Goal: Task Accomplishment & Management: Manage account settings

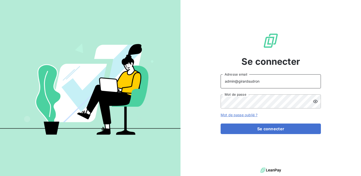
drag, startPoint x: 267, startPoint y: 84, endPoint x: 239, endPoint y: 81, distance: 28.2
click at [239, 81] on input "admin@girardsudron" at bounding box center [271, 81] width 100 height 14
type input "admin@jvd"
click at [221, 123] on button "Se connecter" at bounding box center [271, 128] width 100 height 11
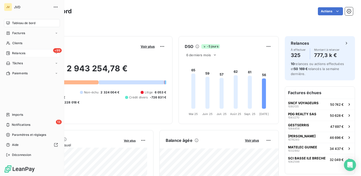
click at [17, 52] on span "Relances" at bounding box center [18, 53] width 13 height 5
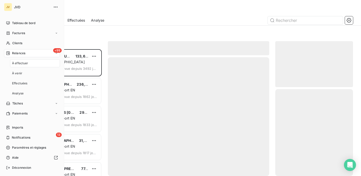
scroll to position [127, 78]
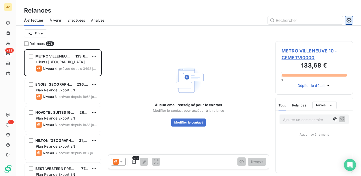
click at [349, 20] on icon "button" at bounding box center [349, 20] width 5 height 5
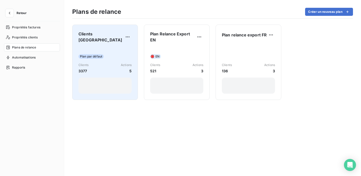
click at [114, 47] on div "Plan par défaut Clients 3377 Actions 5" at bounding box center [104, 70] width 53 height 47
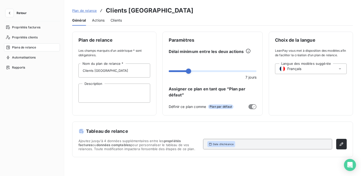
click at [97, 20] on span "Actions" at bounding box center [98, 20] width 13 height 5
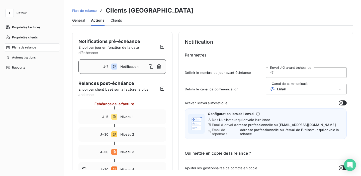
click at [74, 20] on span "Général" at bounding box center [78, 20] width 13 height 5
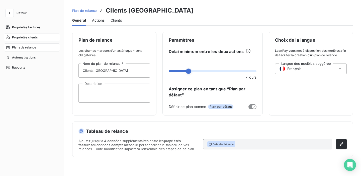
click at [23, 38] on span "Propriétés clients" at bounding box center [25, 37] width 26 height 5
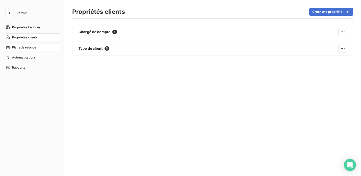
click at [30, 49] on span "Plans de relance" at bounding box center [24, 47] width 24 height 5
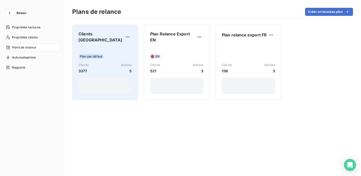
click at [119, 47] on div "Plan par défaut Clients 3377 Actions 5" at bounding box center [104, 70] width 53 height 47
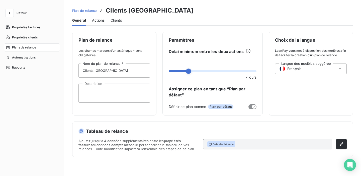
click at [98, 21] on span "Actions" at bounding box center [98, 20] width 13 height 5
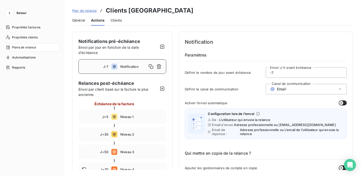
click at [82, 20] on span "Général" at bounding box center [78, 20] width 13 height 5
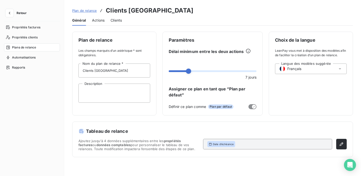
click at [100, 21] on span "Actions" at bounding box center [98, 20] width 13 height 5
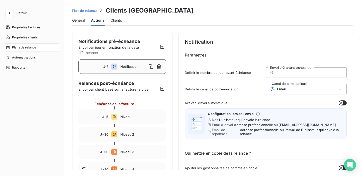
click at [115, 18] on span "Clients" at bounding box center [116, 20] width 11 height 5
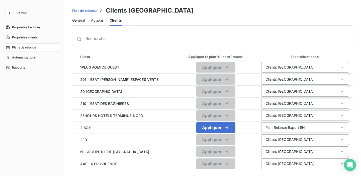
click at [94, 17] on div "Actions" at bounding box center [97, 20] width 13 height 11
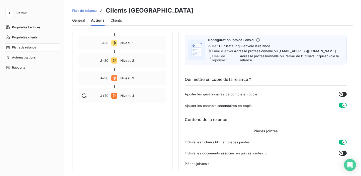
scroll to position [67, 0]
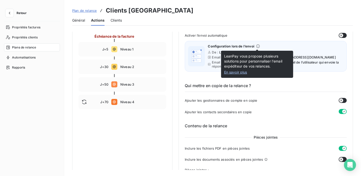
click at [235, 74] on link "En savoir plus" at bounding box center [257, 72] width 66 height 5
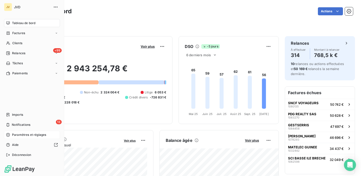
click at [30, 134] on span "Paramètres et réglages" at bounding box center [29, 134] width 34 height 5
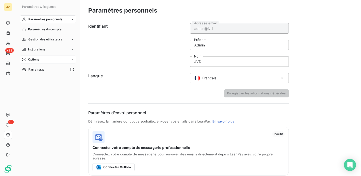
click at [43, 59] on div "Options" at bounding box center [48, 59] width 56 height 8
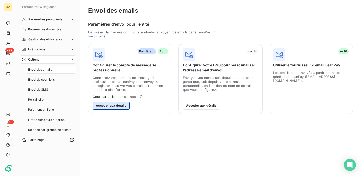
click at [122, 108] on button "Accéder aux détails" at bounding box center [111, 106] width 37 height 8
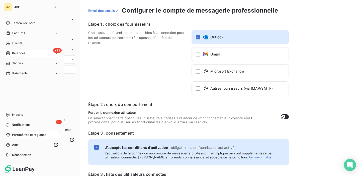
click at [28, 53] on div "+99 Relances" at bounding box center [32, 53] width 56 height 8
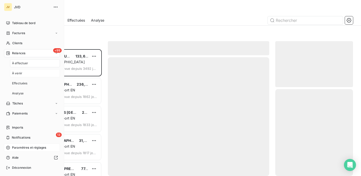
scroll to position [127, 78]
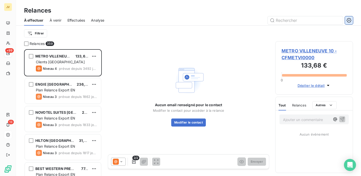
click at [348, 18] on icon "button" at bounding box center [349, 20] width 5 height 5
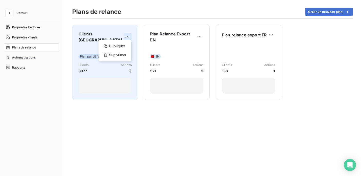
click at [127, 39] on html "Retour Propriétés factures Propriétés clients Plans de relance Automatisations …" at bounding box center [180, 88] width 361 height 176
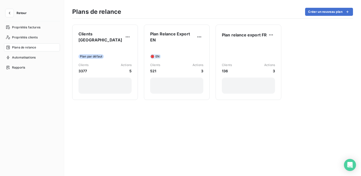
click at [166, 7] on html "Retour Propriétés factures Propriétés clients Plans de relance Automatisations …" at bounding box center [180, 88] width 361 height 176
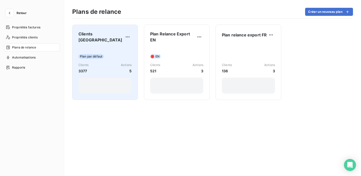
click at [110, 47] on div "Plan par défaut Clients 3377 Actions 5" at bounding box center [104, 70] width 53 height 47
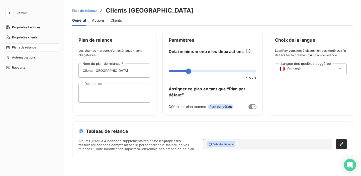
click at [99, 20] on span "Actions" at bounding box center [98, 20] width 13 height 5
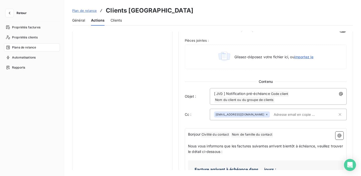
scroll to position [197, 0]
click at [11, 14] on icon "button" at bounding box center [9, 13] width 5 height 5
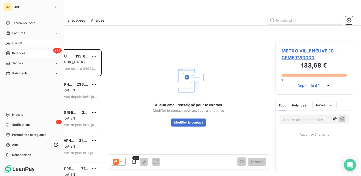
scroll to position [127, 78]
click at [47, 53] on div "+99 Relances" at bounding box center [32, 53] width 56 height 8
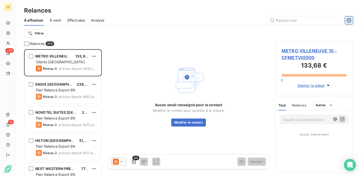
click at [351, 23] on button "button" at bounding box center [349, 20] width 8 height 8
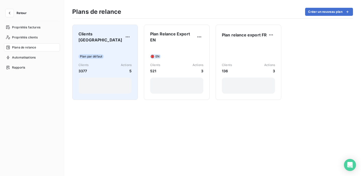
click at [117, 50] on div "Plan par défaut Clients 3377 Actions 5" at bounding box center [104, 70] width 53 height 47
click at [106, 41] on div "Clients France Plan par défaut Clients 3377 Actions 5" at bounding box center [104, 62] width 53 height 63
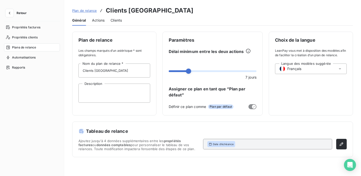
click at [98, 21] on span "Actions" at bounding box center [98, 20] width 13 height 5
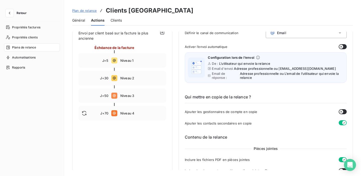
scroll to position [56, 0]
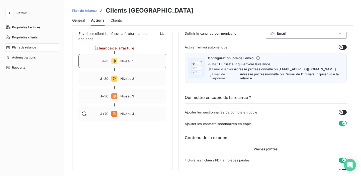
click at [145, 59] on span "Niveau 1" at bounding box center [141, 61] width 43 height 4
type input "5"
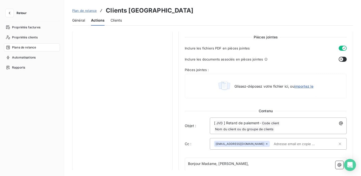
scroll to position [227, 0]
click at [11, 14] on icon "button" at bounding box center [9, 13] width 5 height 5
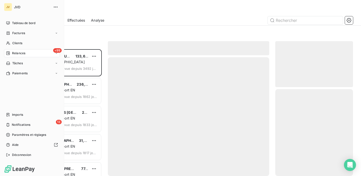
scroll to position [127, 78]
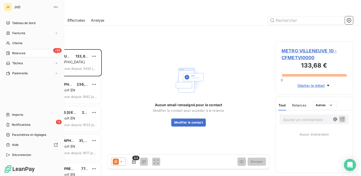
click at [43, 50] on div "+99 Relances" at bounding box center [32, 53] width 56 height 8
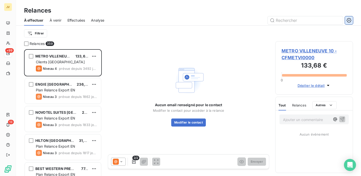
click at [350, 21] on icon "button" at bounding box center [349, 20] width 5 height 5
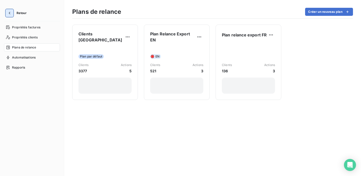
click at [10, 16] on button "button" at bounding box center [10, 13] width 8 height 8
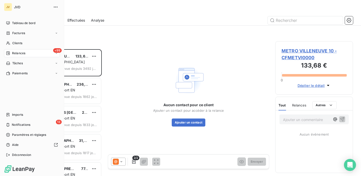
scroll to position [127, 78]
click at [15, 153] on span "Déconnexion" at bounding box center [21, 154] width 19 height 5
